Goal: Task Accomplishment & Management: Use online tool/utility

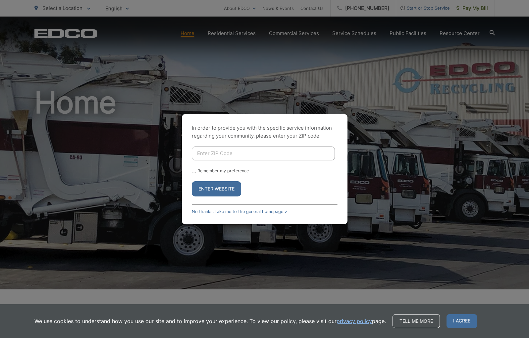
click at [244, 145] on div "In order to provide you with the specific service information regarding your co…" at bounding box center [265, 169] width 166 height 110
click at [243, 153] on input "Enter ZIP Code" at bounding box center [263, 154] width 143 height 14
type input "92118"
click at [231, 187] on button "Enter Website" at bounding box center [216, 188] width 49 height 15
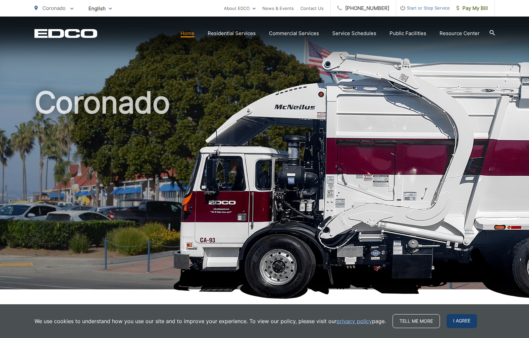
click at [463, 320] on span "I agree" at bounding box center [461, 321] width 30 height 14
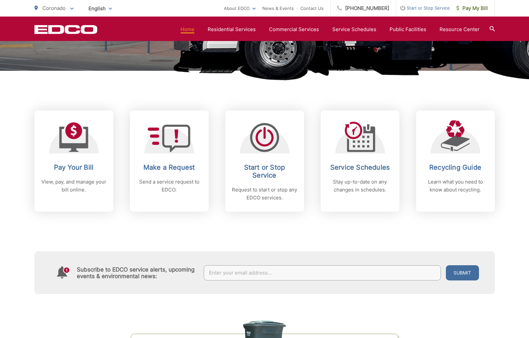
scroll to position [219, 0]
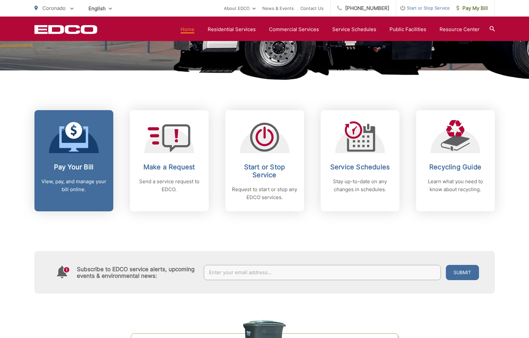
click at [88, 154] on link "Pay Your Bill View, pay, and manage your bill online." at bounding box center [73, 160] width 79 height 101
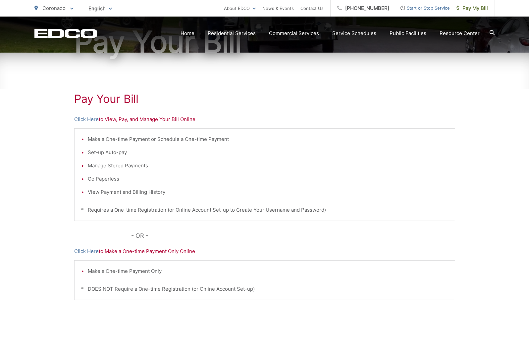
scroll to position [81, 0]
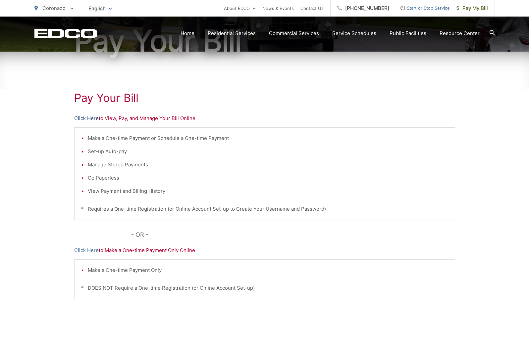
click at [86, 116] on link "Click Here" at bounding box center [86, 119] width 24 height 8
